Goal: Transaction & Acquisition: Subscribe to service/newsletter

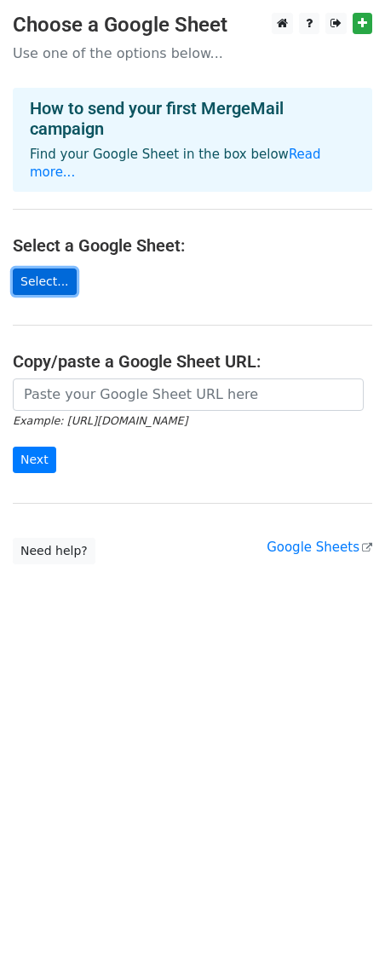
click at [46, 271] on link "Select..." at bounding box center [45, 282] width 64 height 26
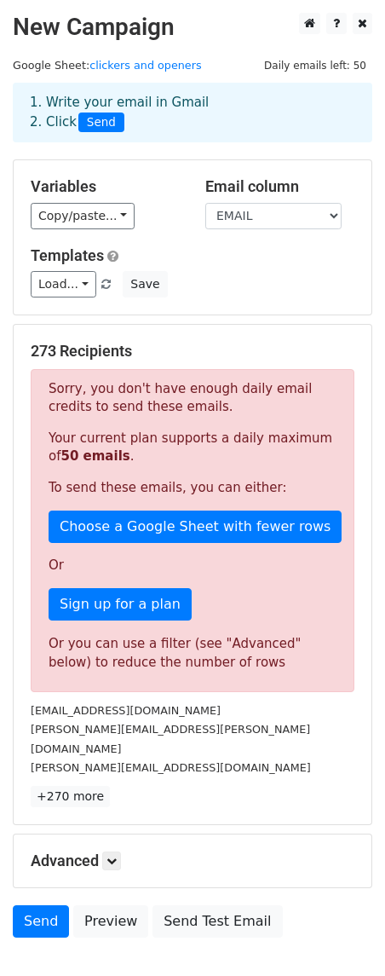
scroll to position [87, 0]
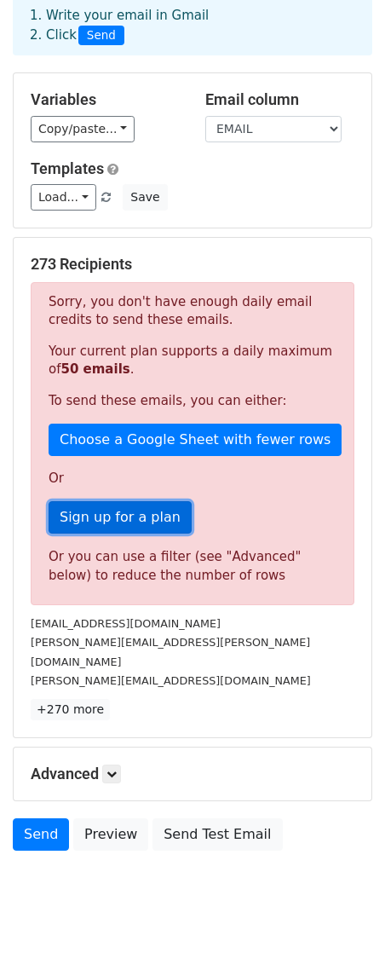
click at [144, 523] on link "Sign up for a plan" at bounding box center [120, 517] width 143 height 32
